Goal: Task Accomplishment & Management: Manage account settings

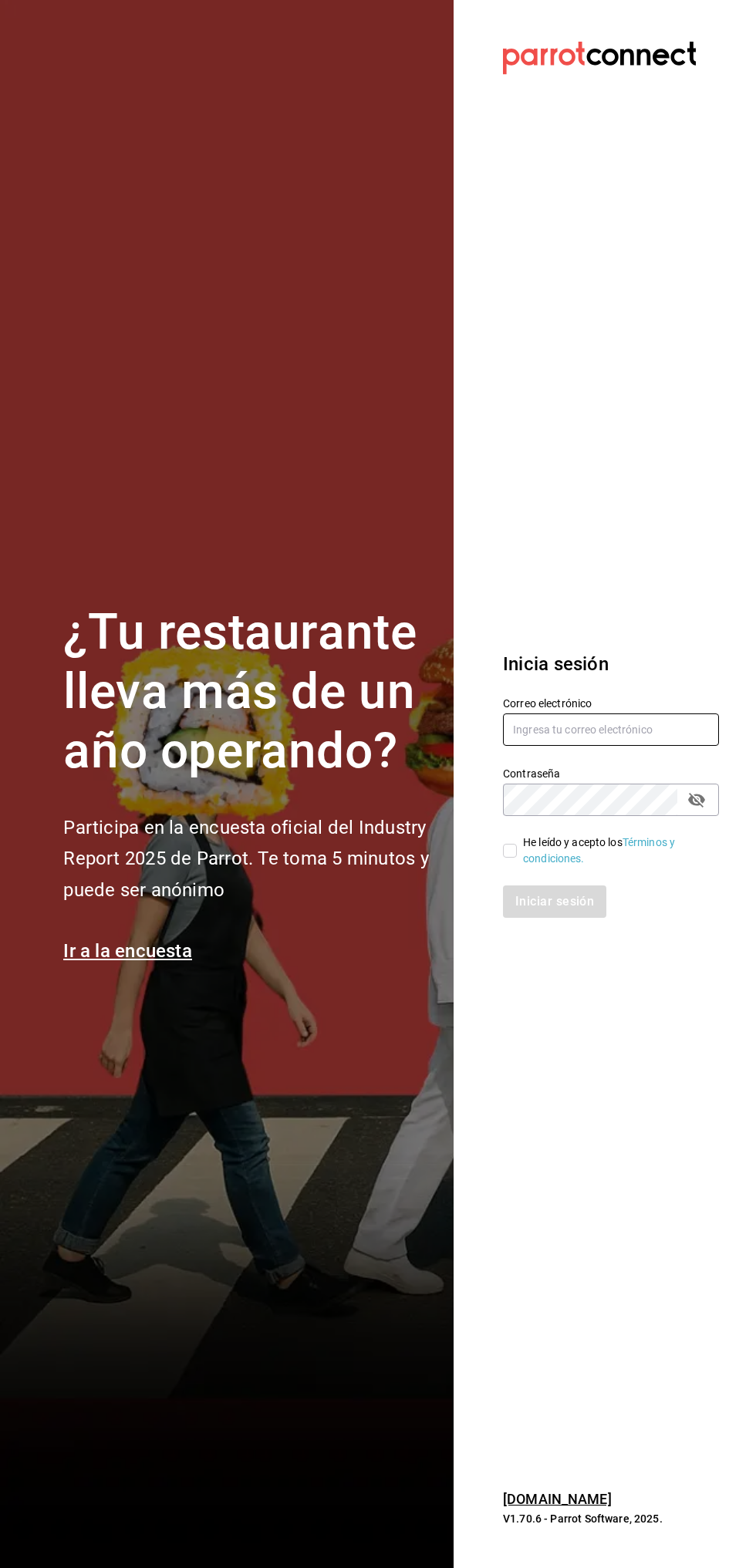
click at [639, 728] on input "text" at bounding box center [611, 729] width 216 height 32
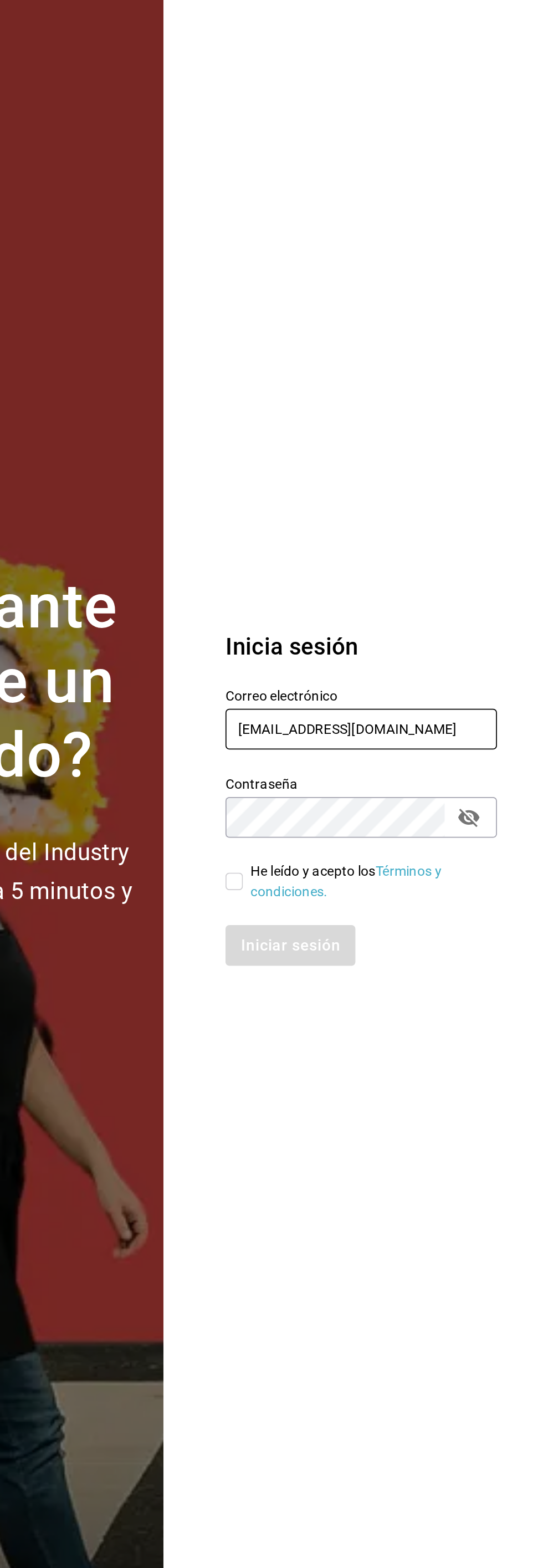
type input "[EMAIL_ADDRESS][DOMAIN_NAME]"
click at [449, 573] on section "Datos incorrectos. Verifica que tu Correo o Contraseña estén bien escritos. Ini…" at bounding box center [434, 784] width 217 height 1568
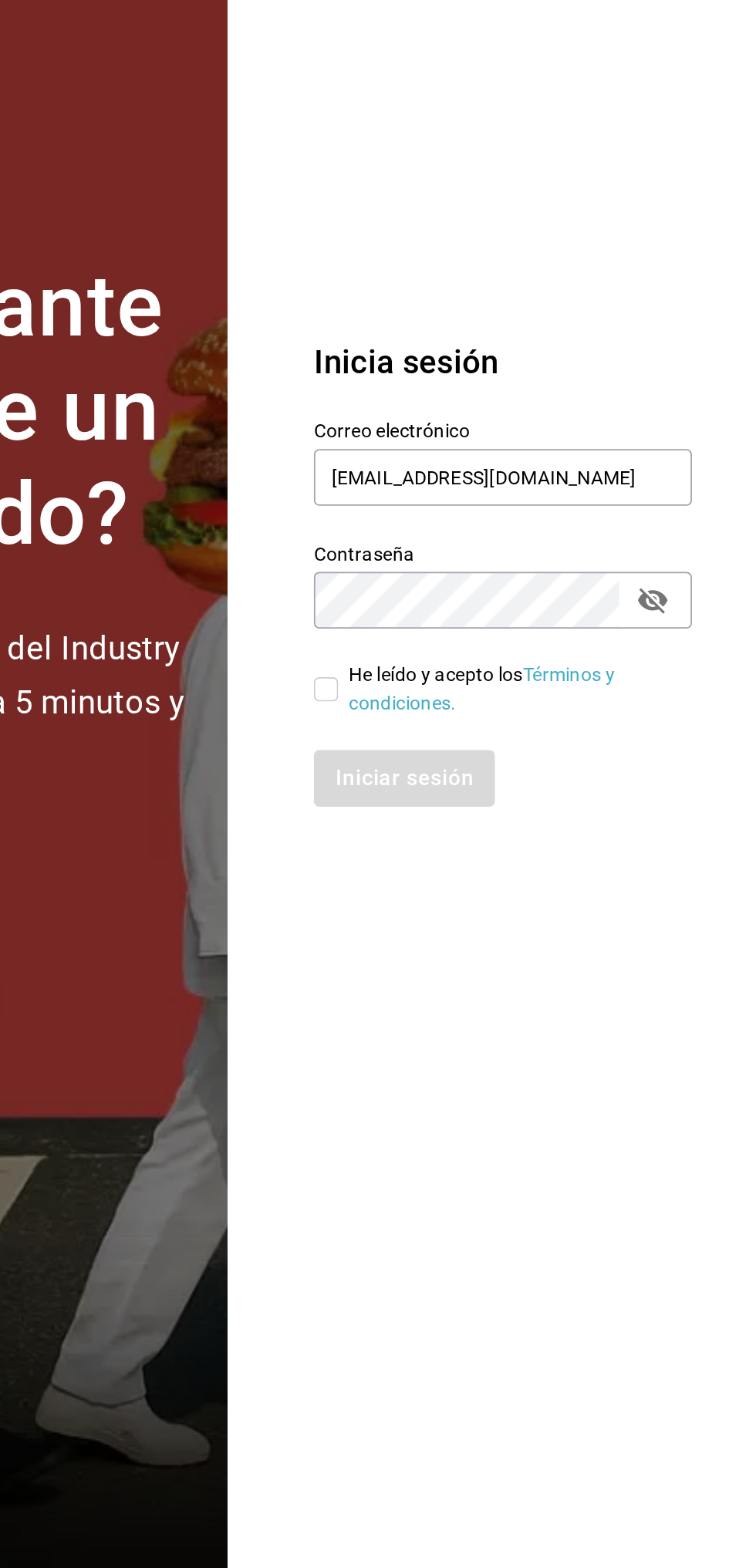
click at [553, 1081] on section "Datos incorrectos. Verifica que tu Correo o Contraseña estén bien escritos. Ini…" at bounding box center [604, 784] width 303 height 1568
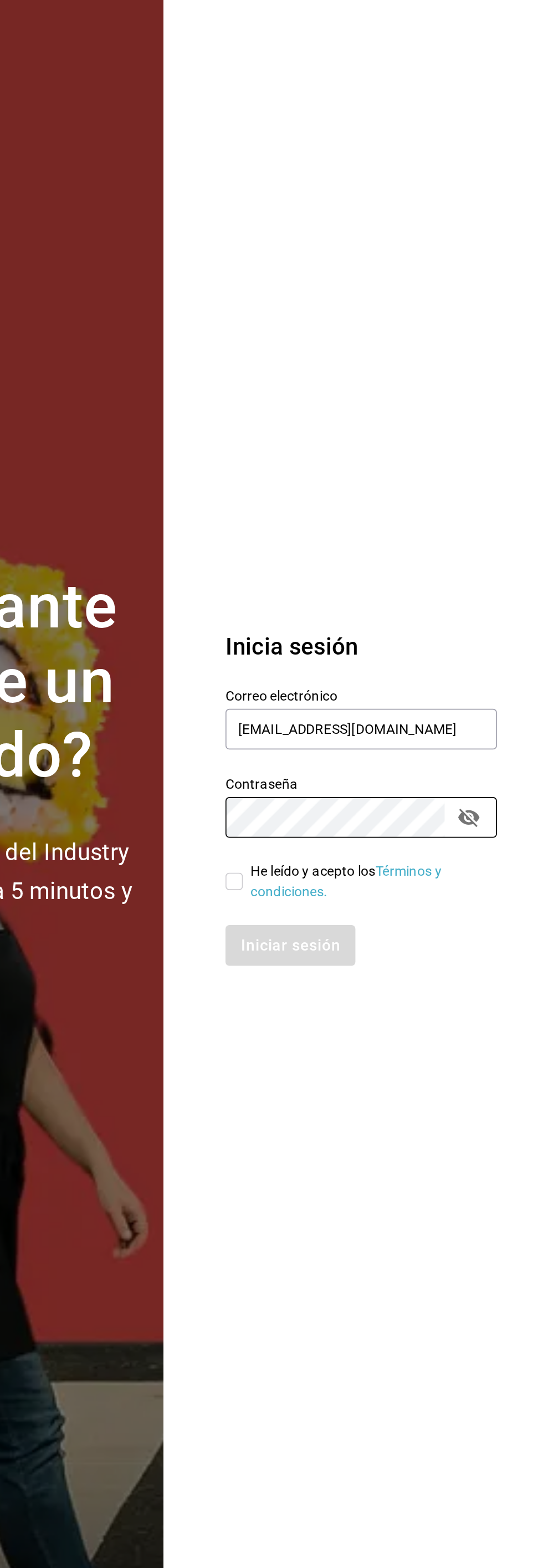
click at [362, 615] on section "Datos incorrectos. Verifica que tu Correo o Contraseña estén bien escritos. Ini…" at bounding box center [434, 784] width 217 height 1568
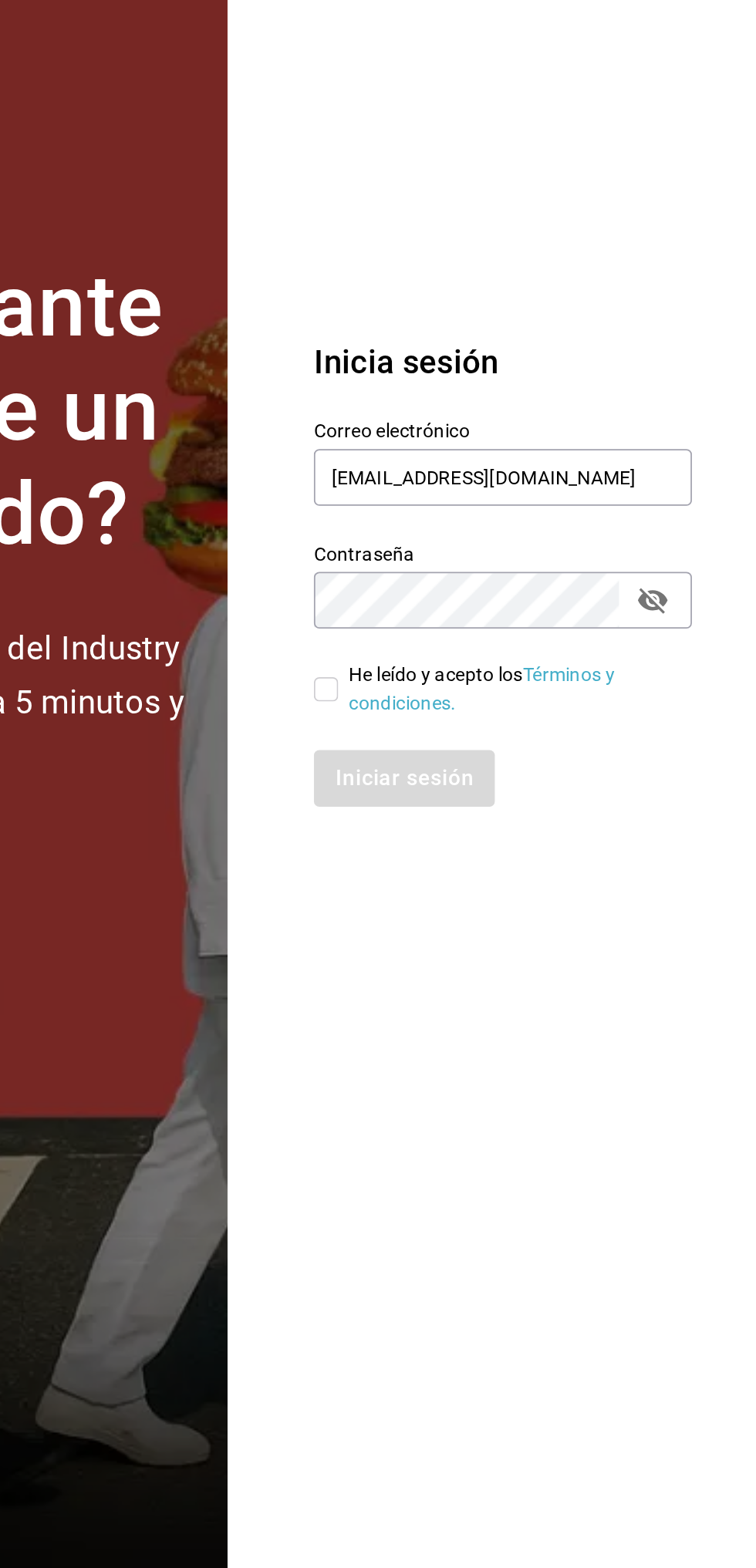
click at [609, 884] on div "Iniciar sesión" at bounding box center [602, 892] width 235 height 51
click at [512, 850] on input "He leído y acepto los Términos y condiciones." at bounding box center [510, 850] width 14 height 14
checkbox input "true"
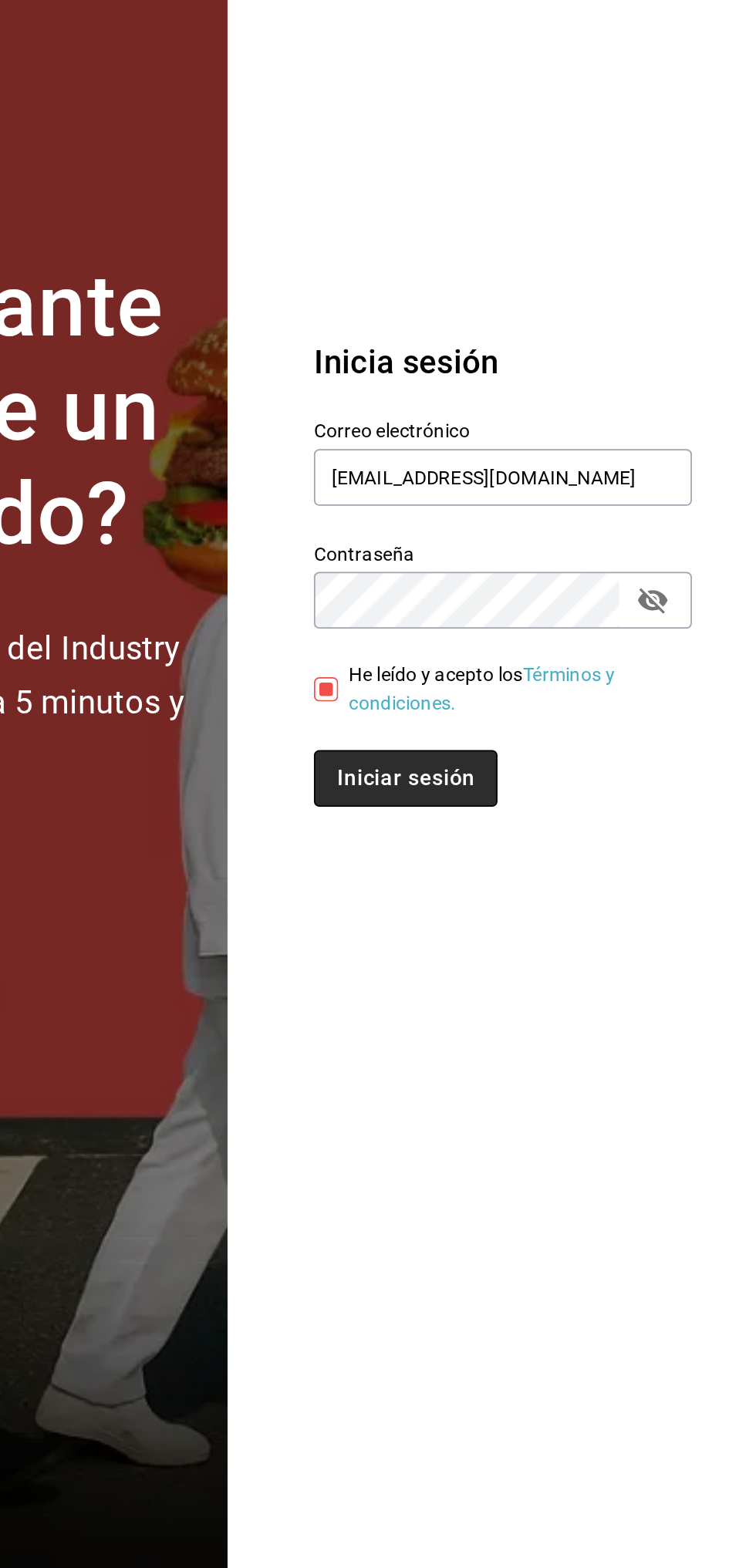
click at [559, 900] on button "Iniciar sesión" at bounding box center [556, 901] width 105 height 32
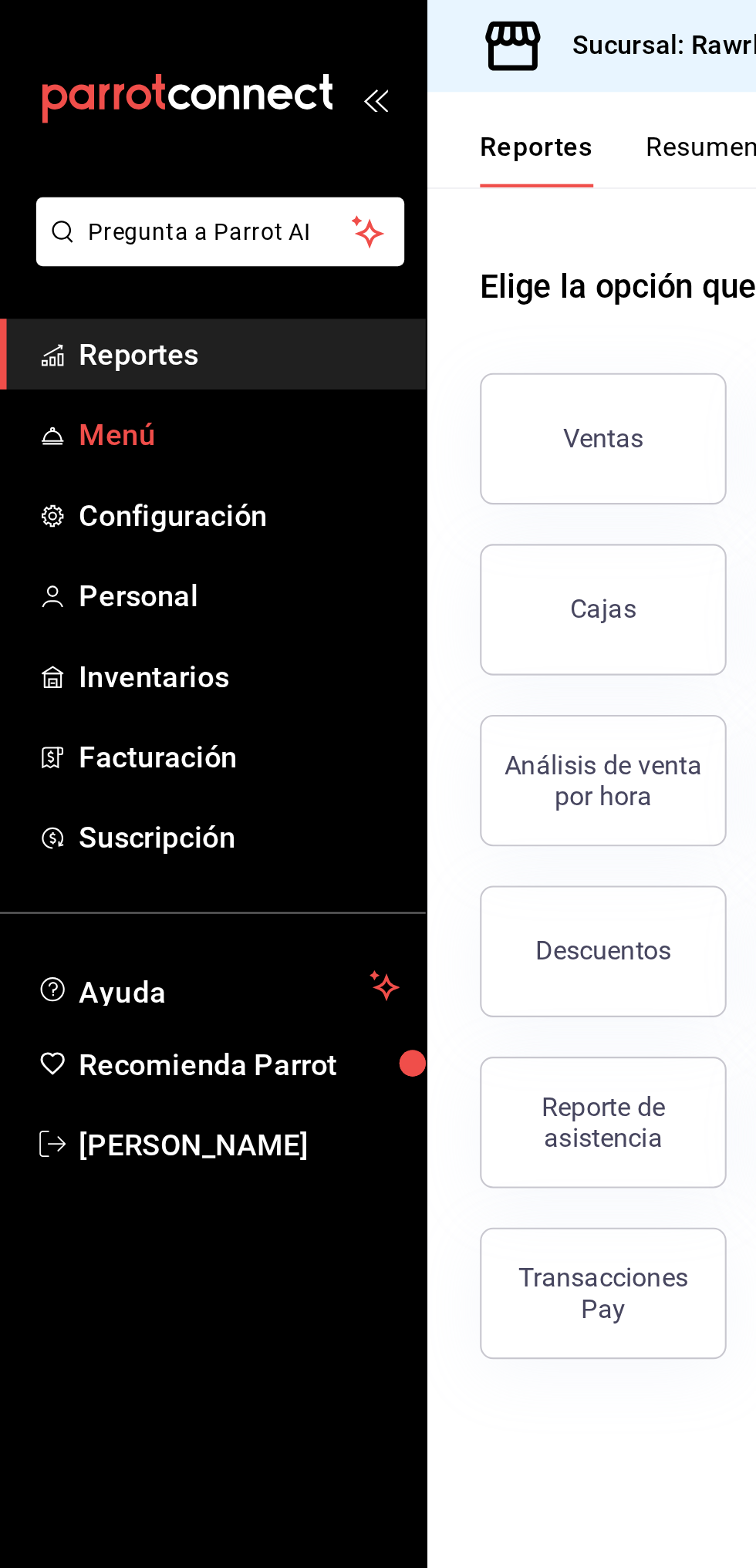
click at [58, 191] on link "Menú" at bounding box center [100, 203] width 200 height 33
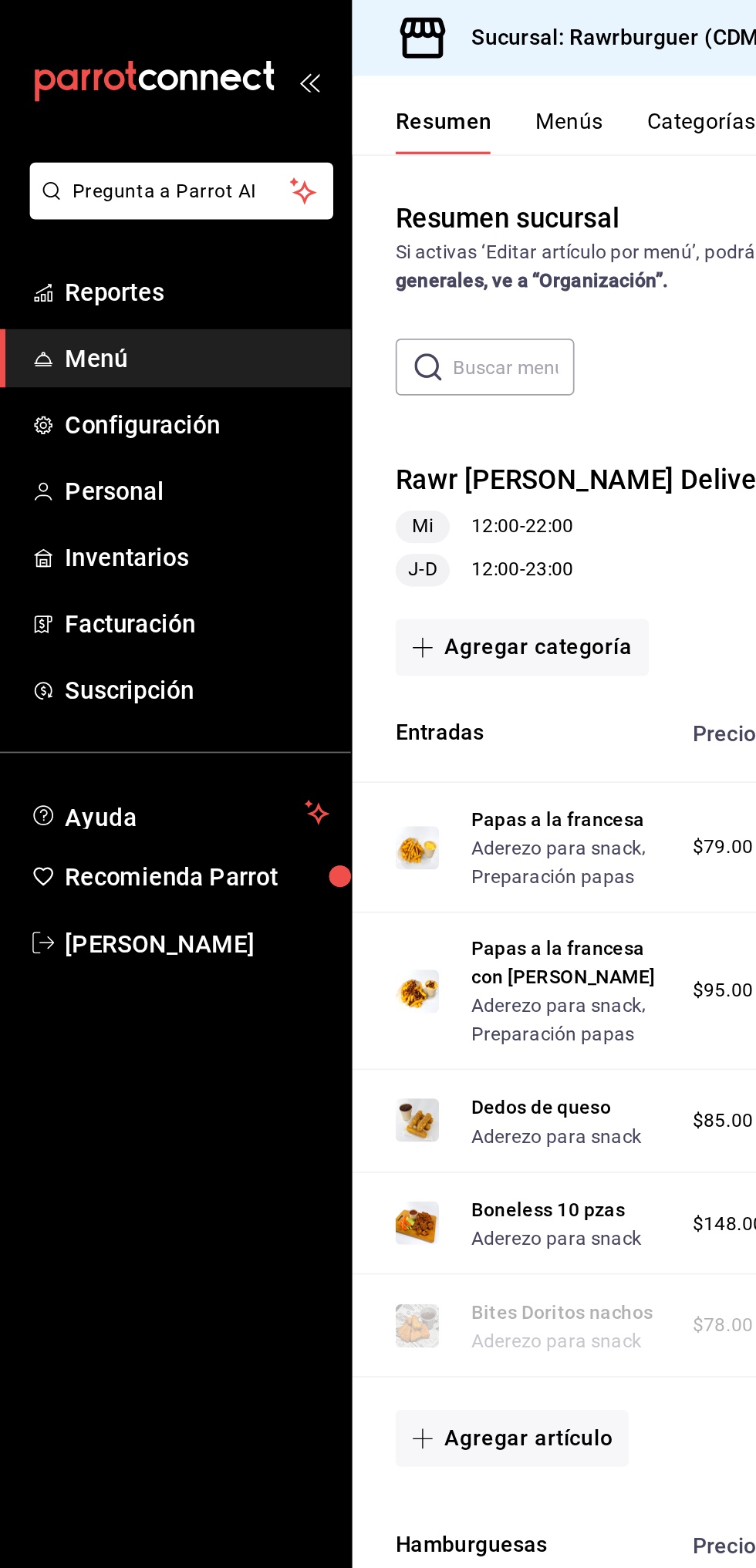
click at [283, 300] on div "Mi 12:00 - 22:00" at bounding box center [335, 300] width 220 height 19
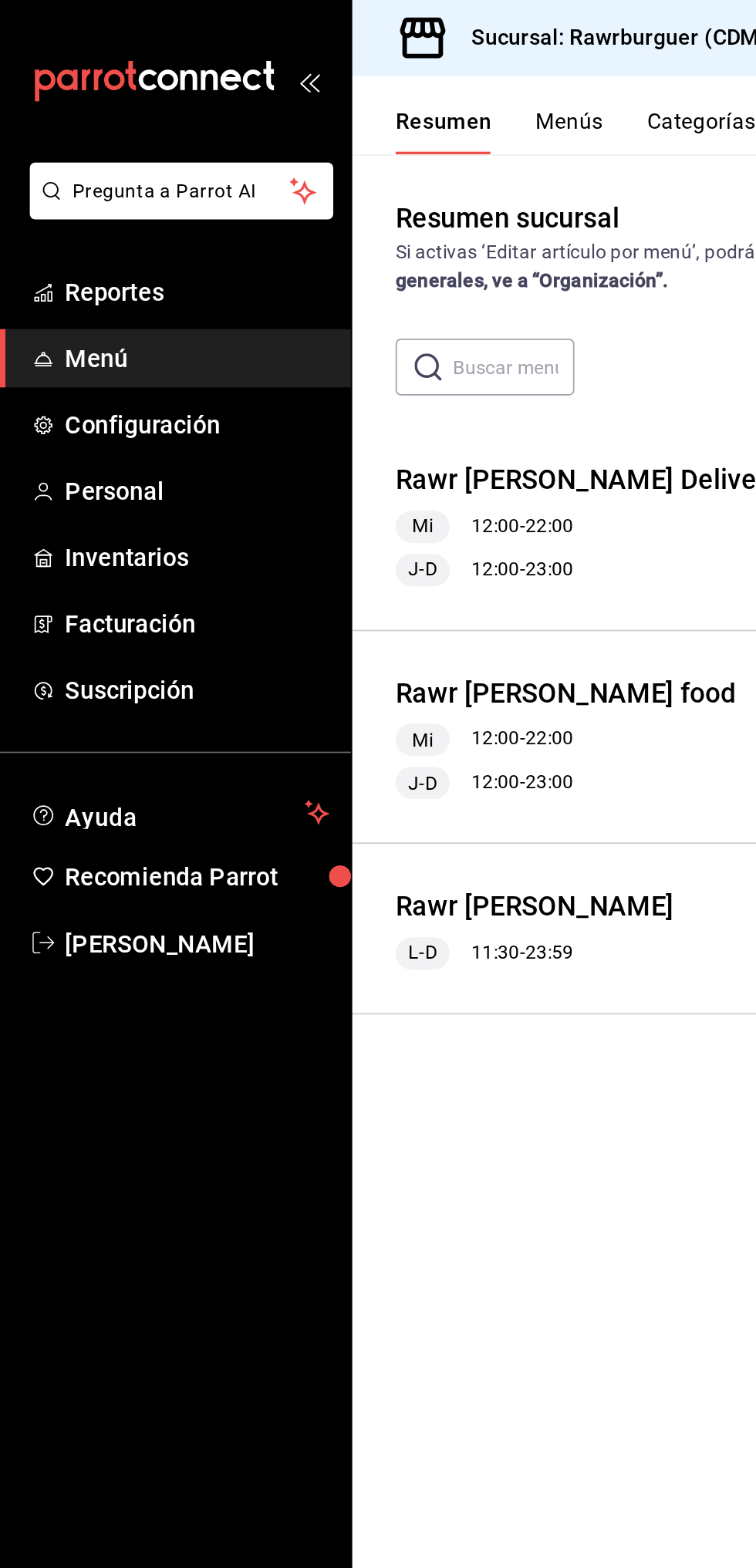
click at [241, 302] on span "Mi" at bounding box center [241, 299] width 24 height 16
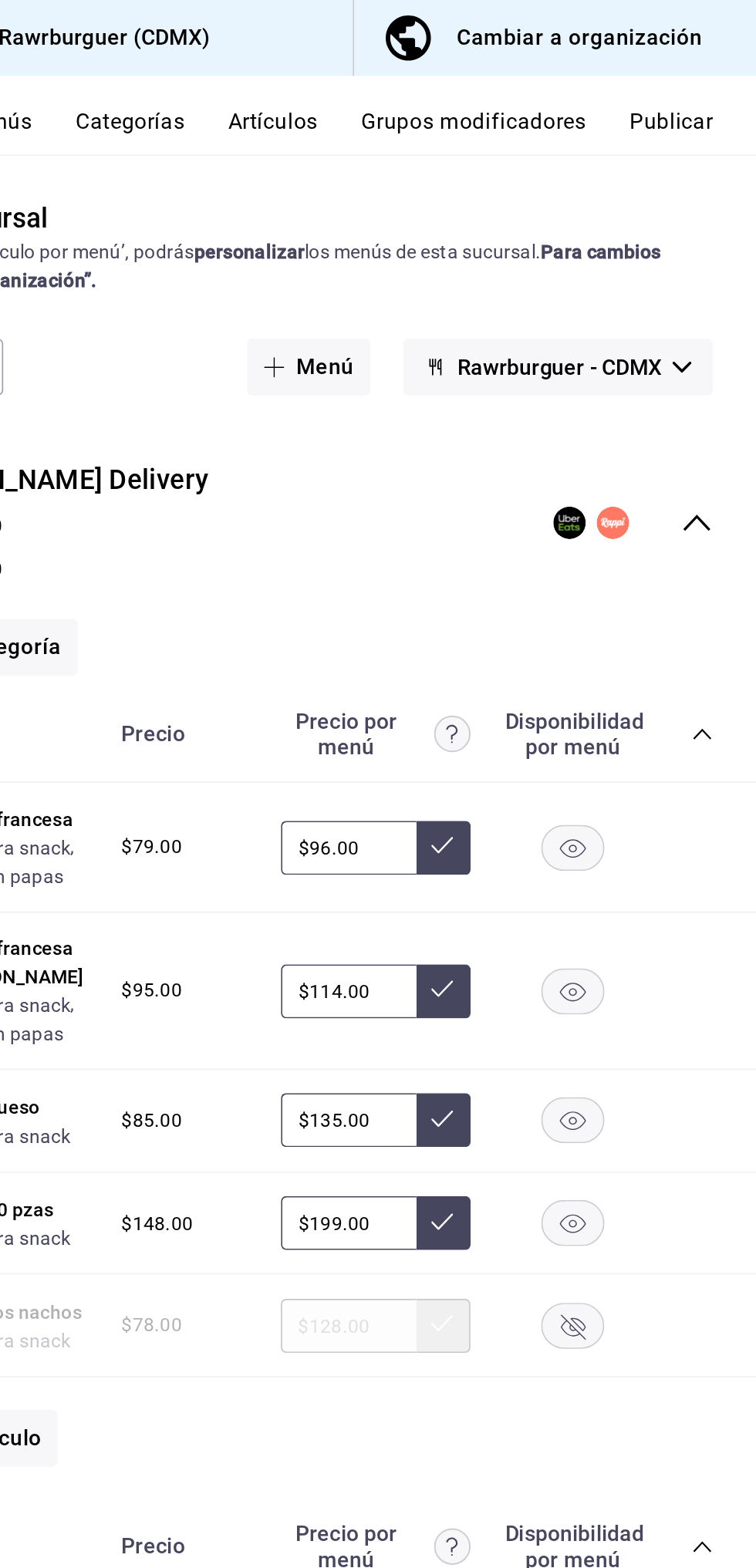
click at [730, 296] on icon "collapse-menu-row" at bounding box center [722, 298] width 19 height 19
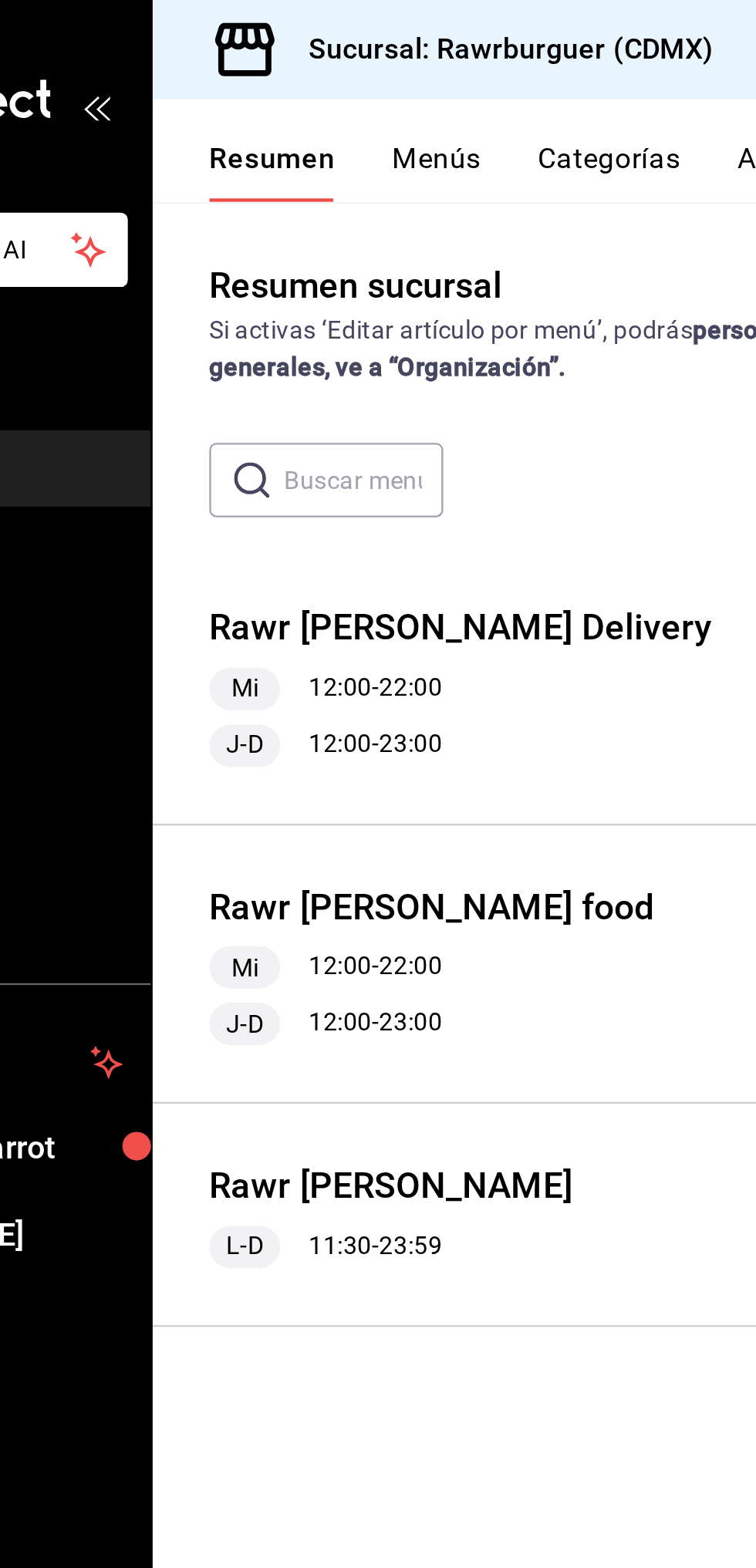
click at [324, 212] on input "text" at bounding box center [292, 209] width 69 height 30
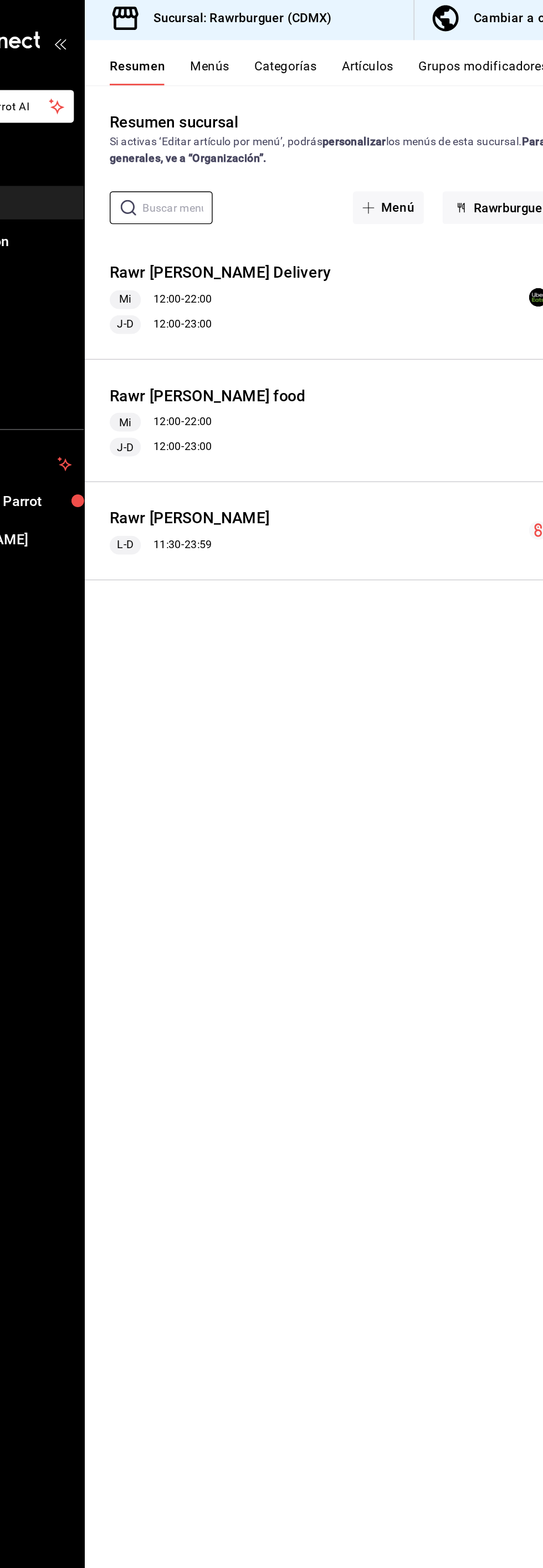
click at [167, 217] on span "Mi" at bounding box center [173, 215] width 17 height 12
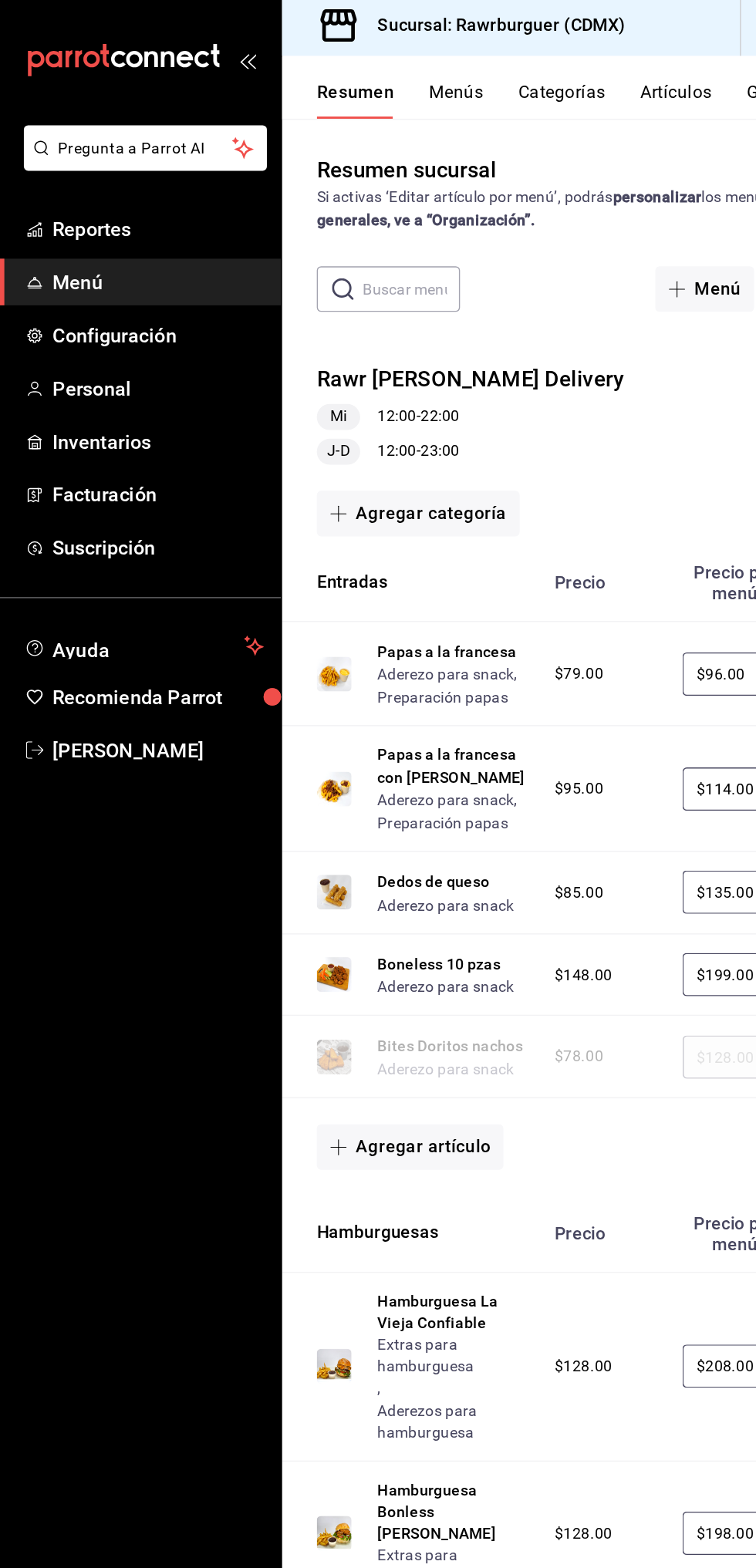
click at [309, 67] on button "Menús" at bounding box center [325, 75] width 39 height 26
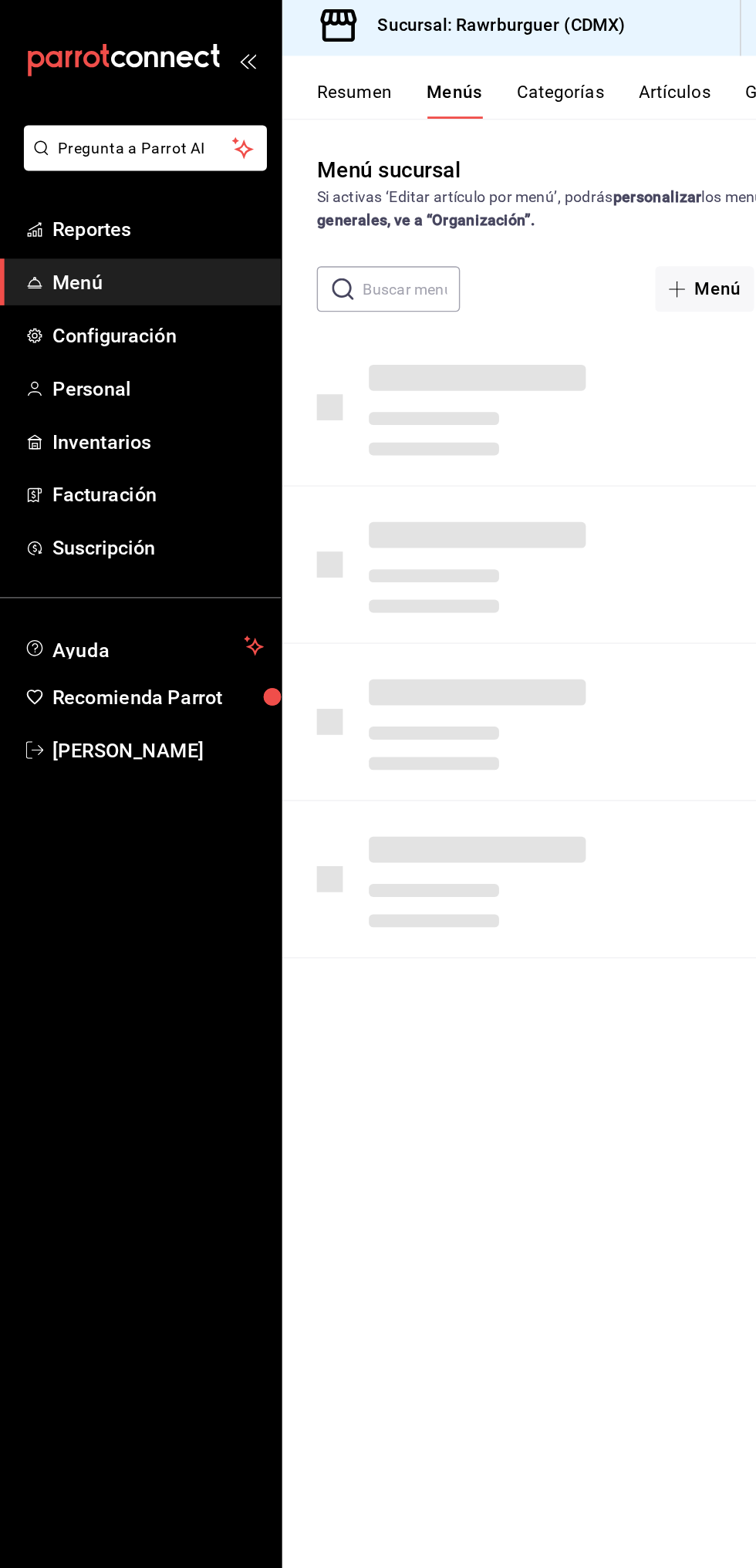
click at [309, 72] on button "Menús" at bounding box center [323, 75] width 39 height 26
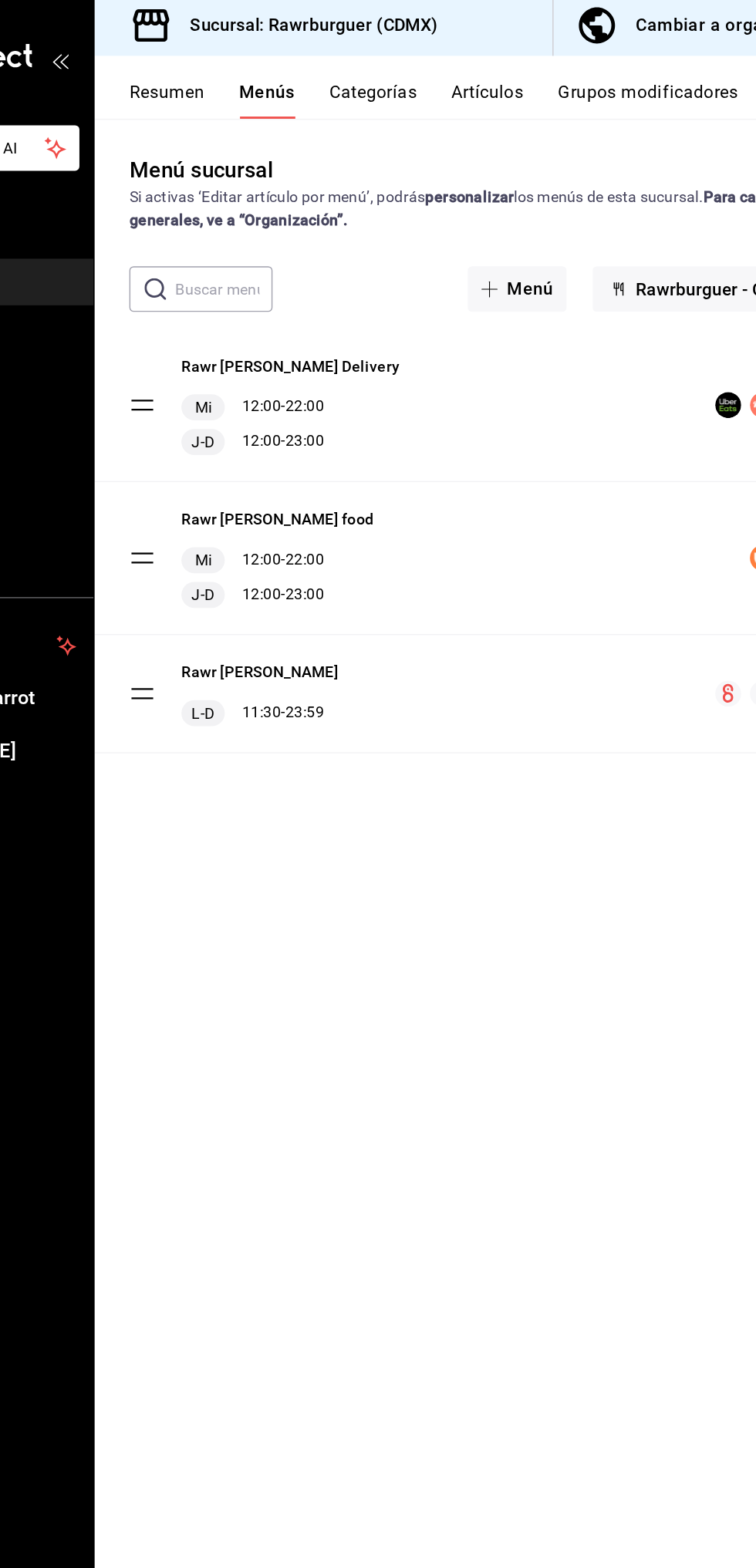
click at [726, 290] on icon "actions" at bounding box center [724, 291] width 15 height 15
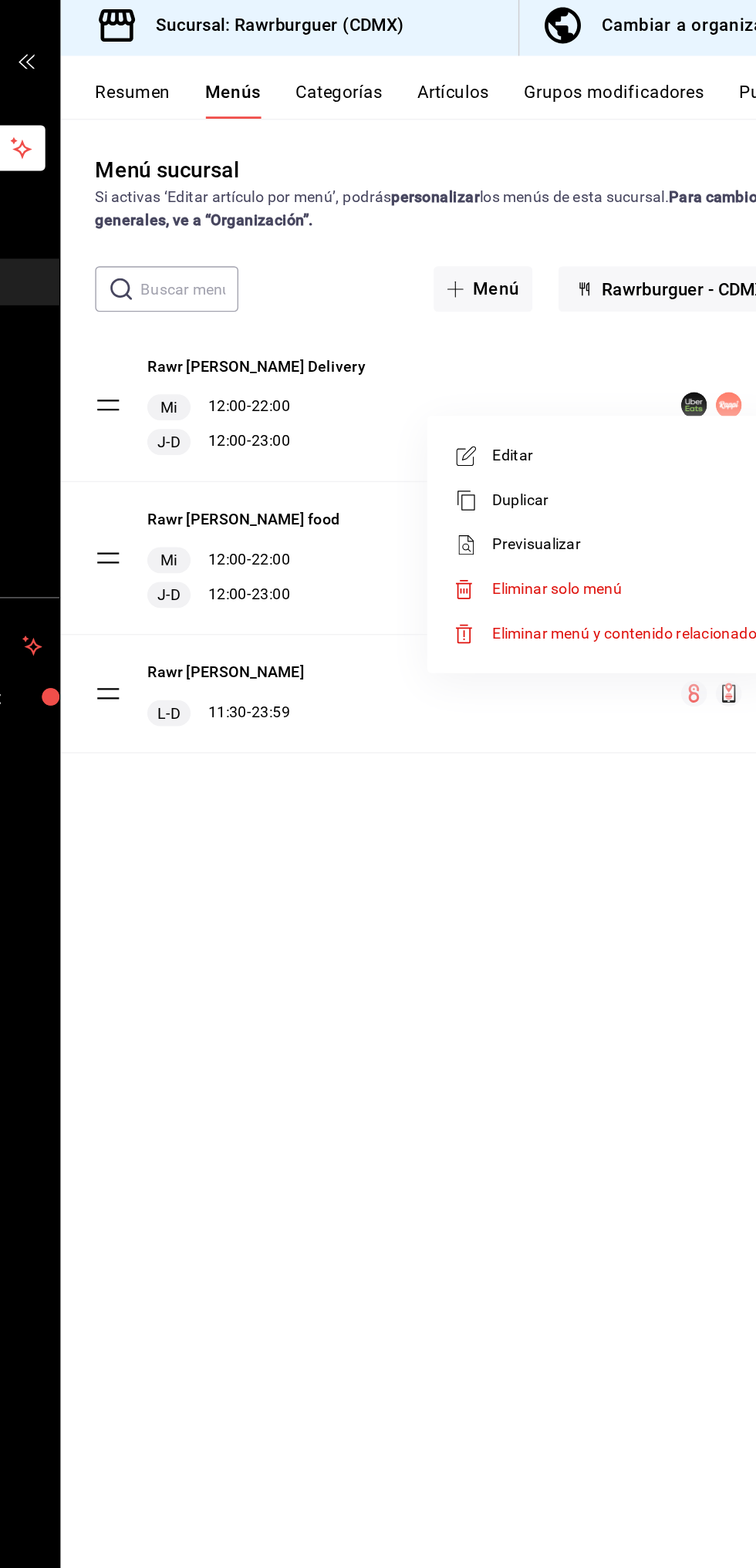
click at [541, 331] on span "Editar" at bounding box center [602, 327] width 188 height 16
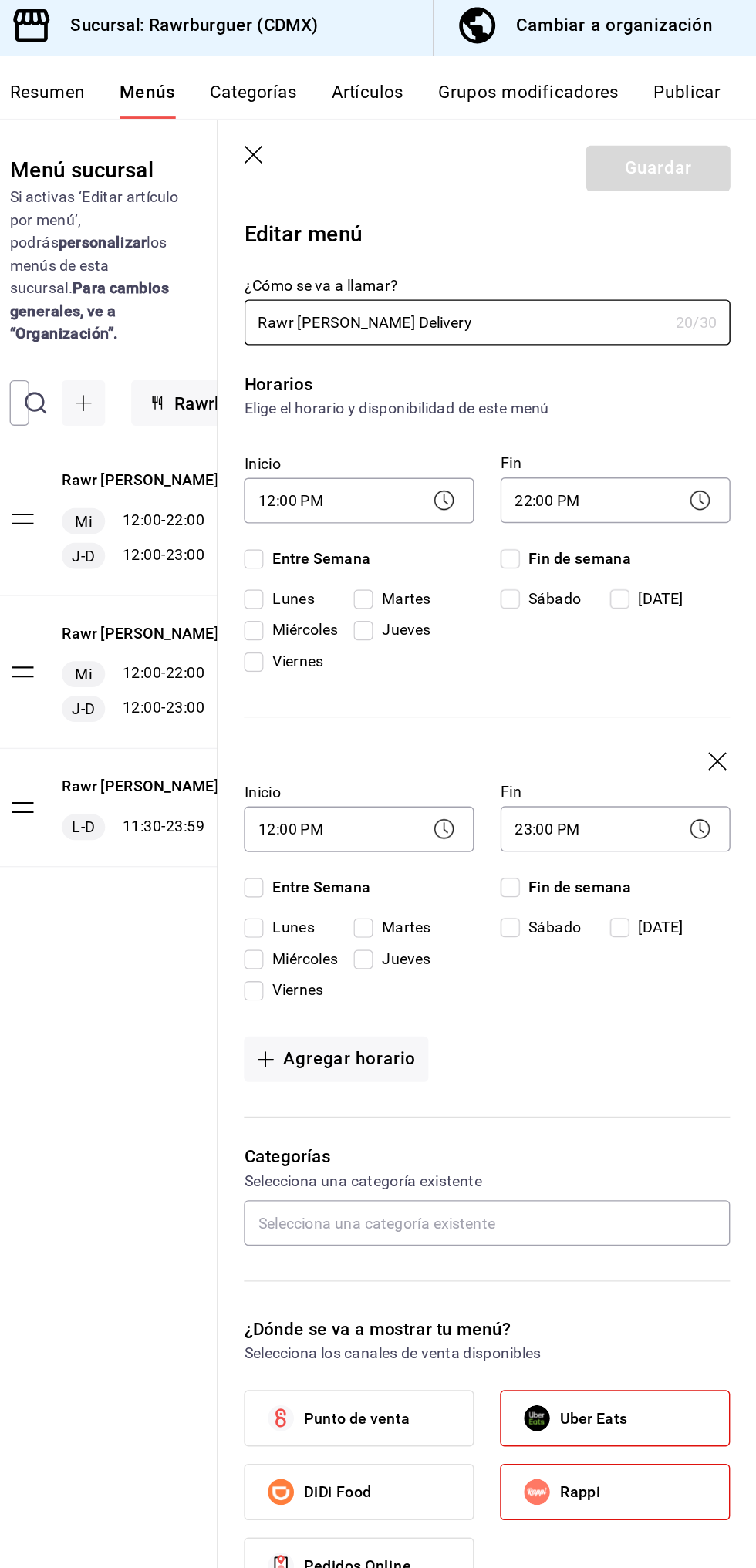
checkbox input "true"
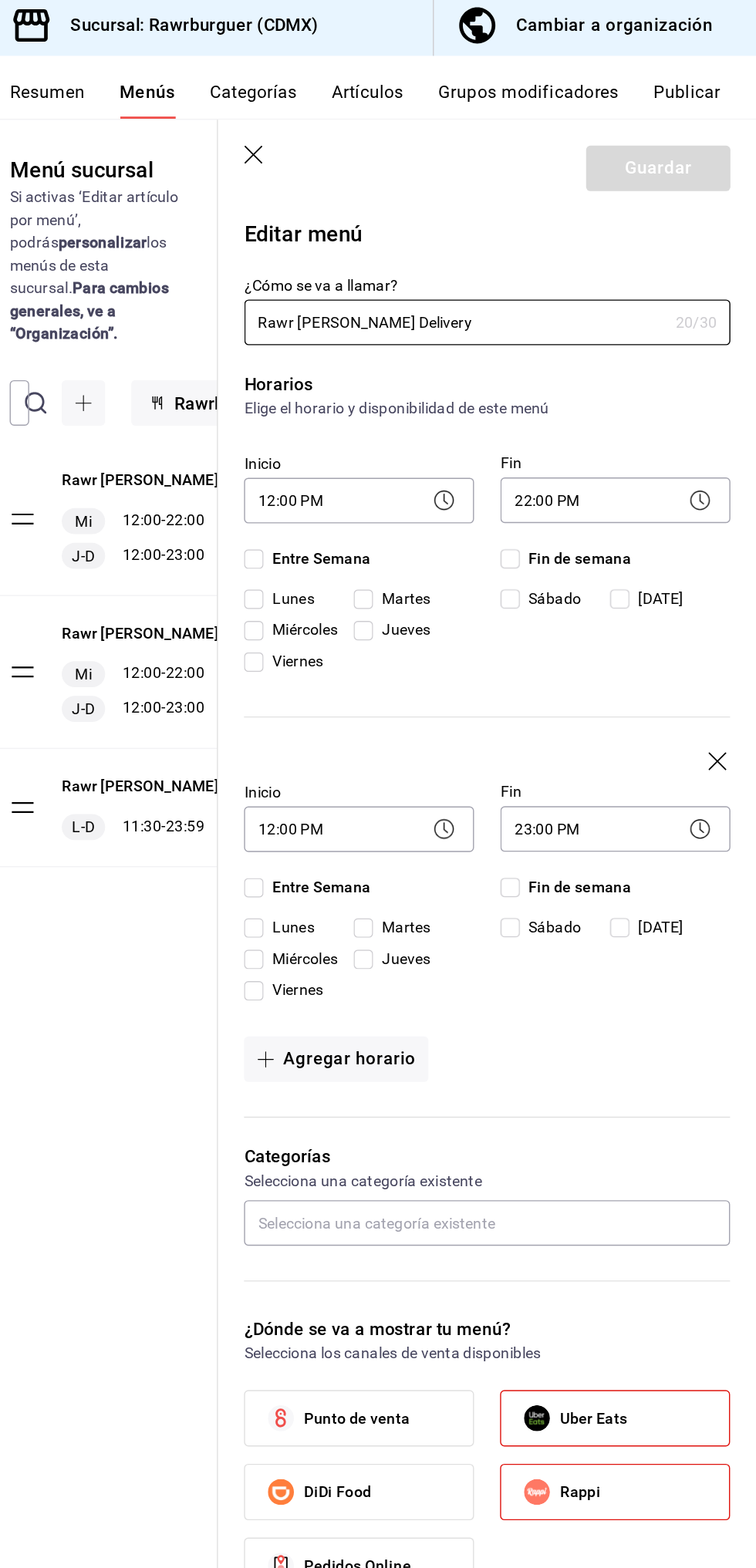
checkbox input "true"
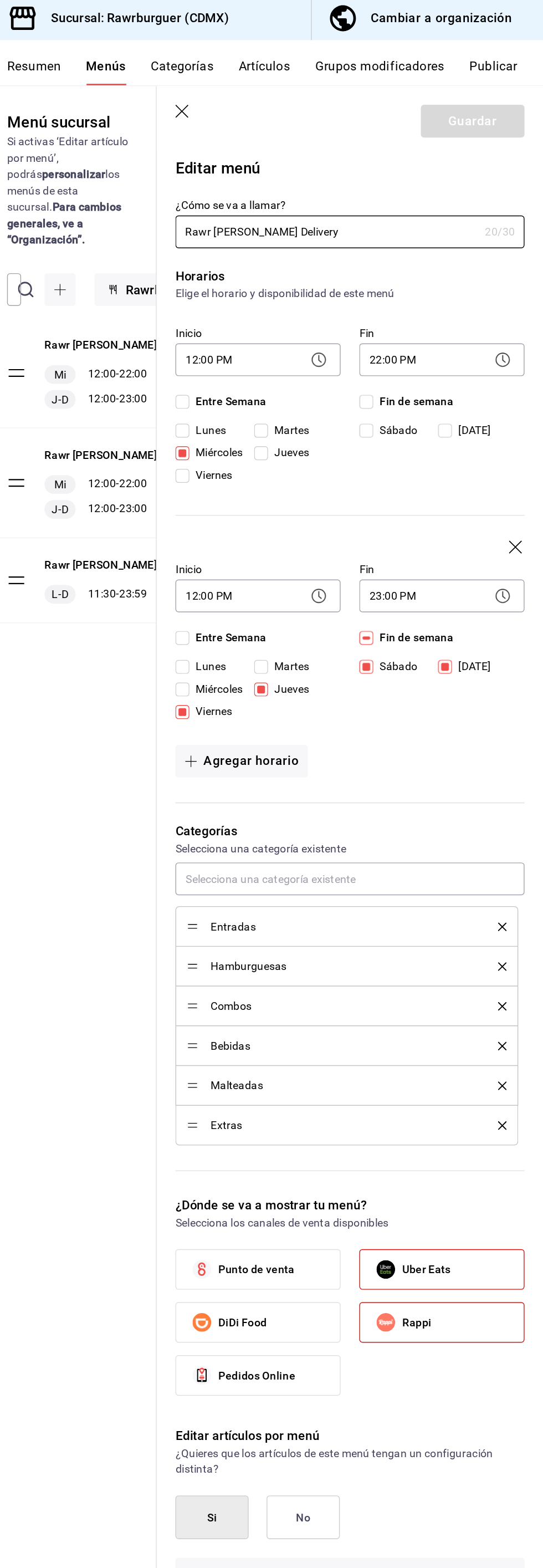
click at [289, 324] on input "Miércoles" at bounding box center [287, 324] width 10 height 10
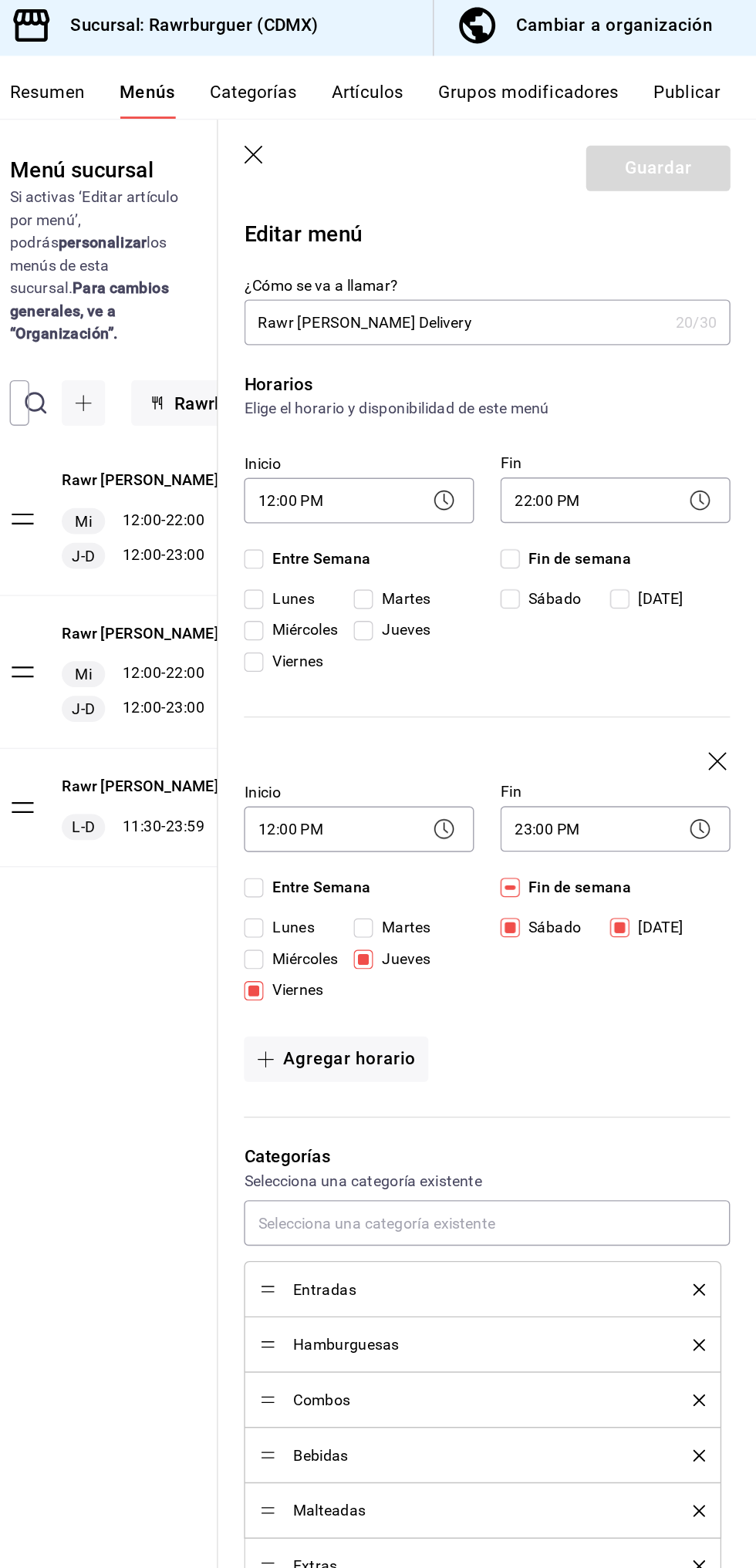
click at [399, 452] on input "Miércoles" at bounding box center [399, 452] width 14 height 14
checkbox input "true"
click at [448, 347] on body "Pregunta a Parrot AI Reportes Menú Configuración Personal Inventarios Facturaci…" at bounding box center [378, 784] width 756 height 1568
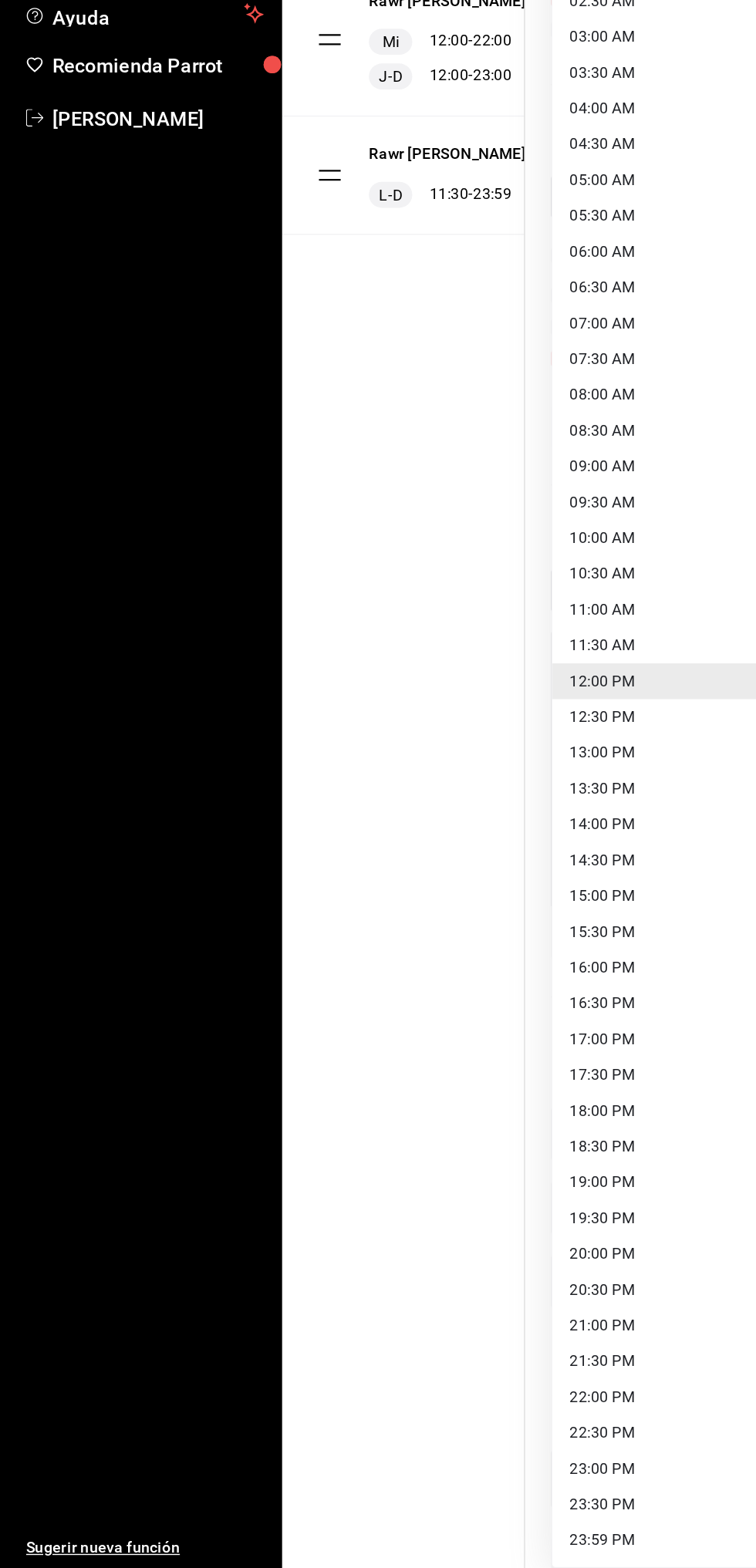
click at [455, 1420] on li "21:30 PM" at bounding box center [473, 1421] width 162 height 25
type input "21:30"
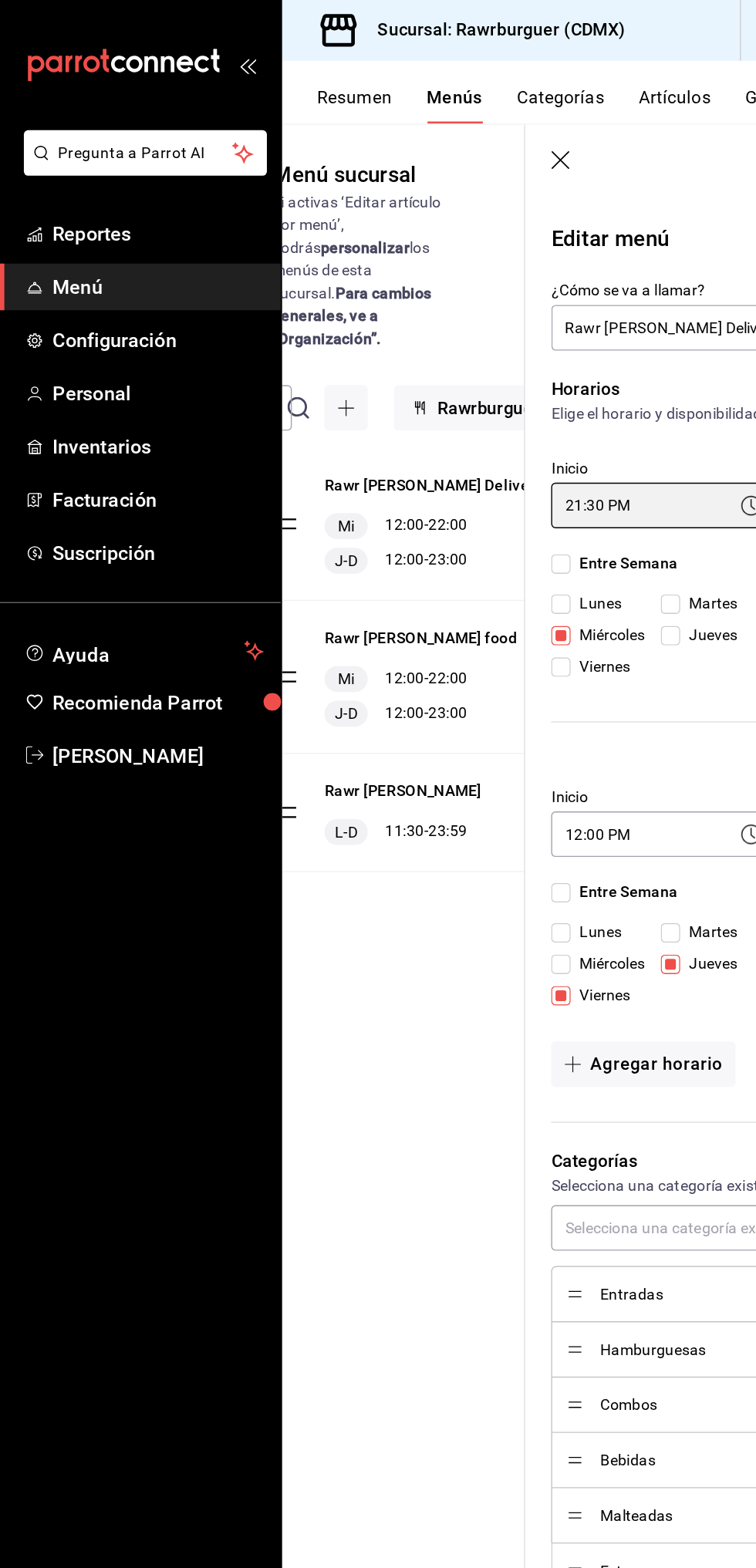
scroll to position [0, 33]
click at [320, 765] on div "Menú sucursal Si activas ‘Editar artículo por menú’, podrás personalizar los me…" at bounding box center [254, 839] width 173 height 1454
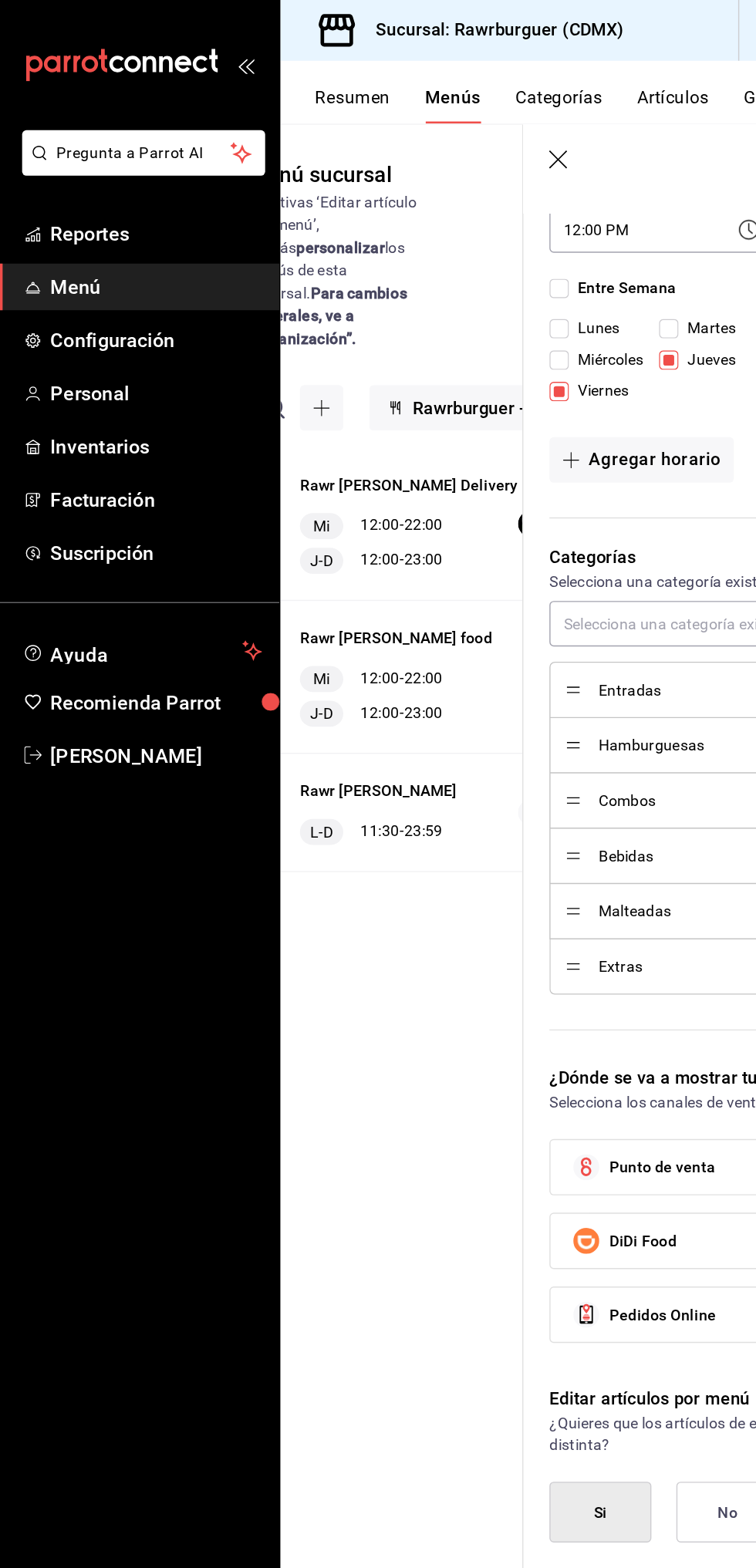
scroll to position [0, 114]
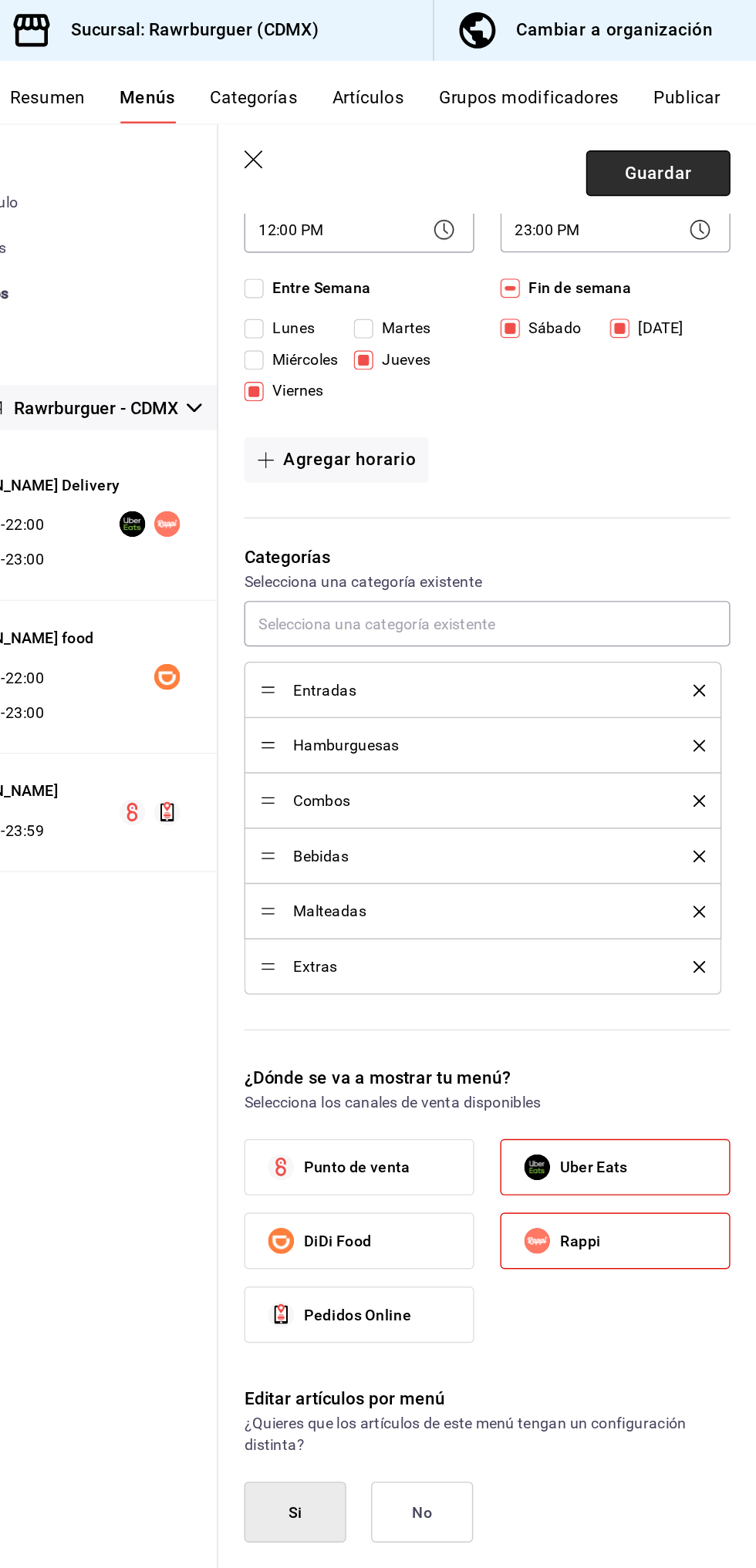
click at [709, 114] on button "Guardar" at bounding box center [686, 124] width 103 height 32
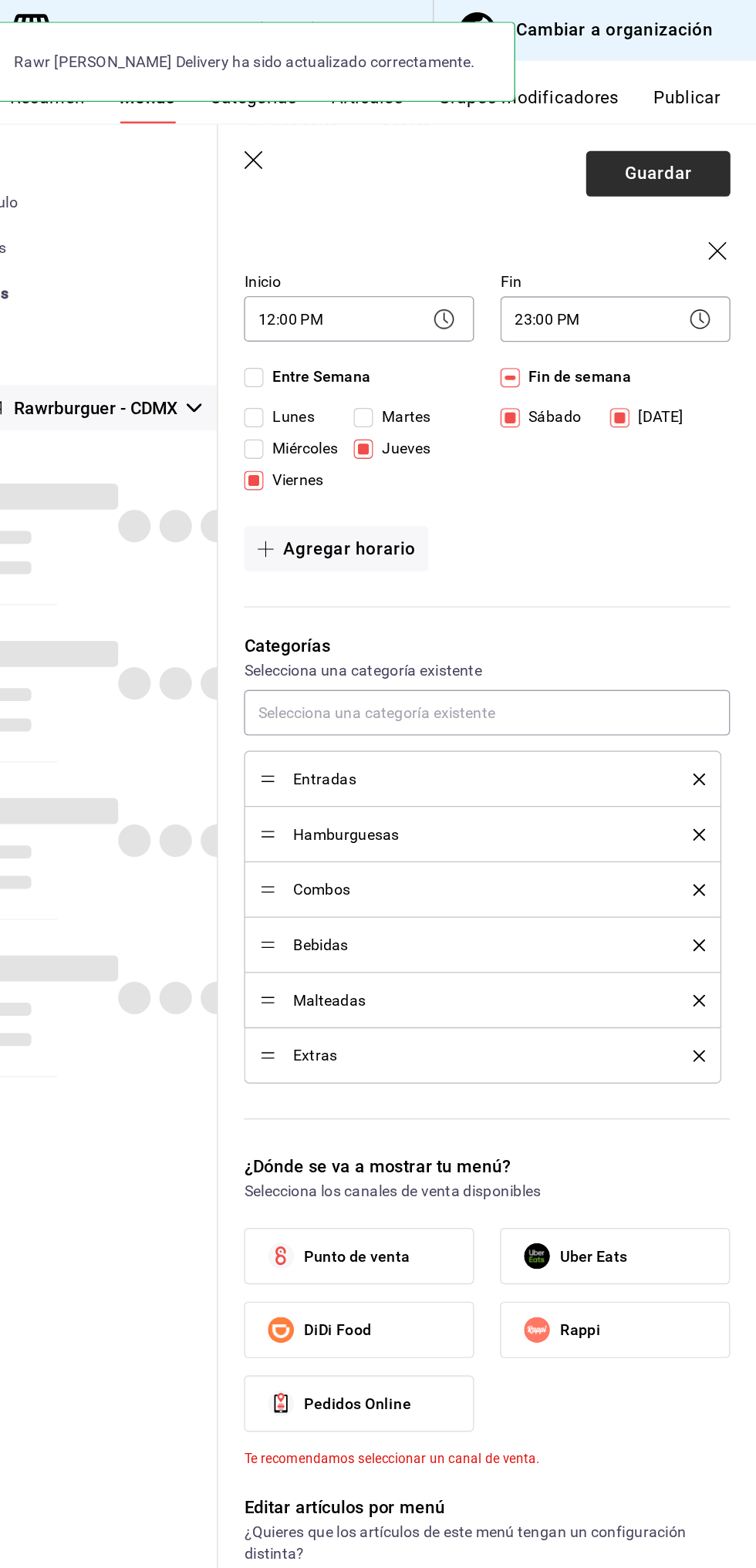
checkbox input "false"
type input "1758127829075"
